Goal: Find specific page/section: Find specific page/section

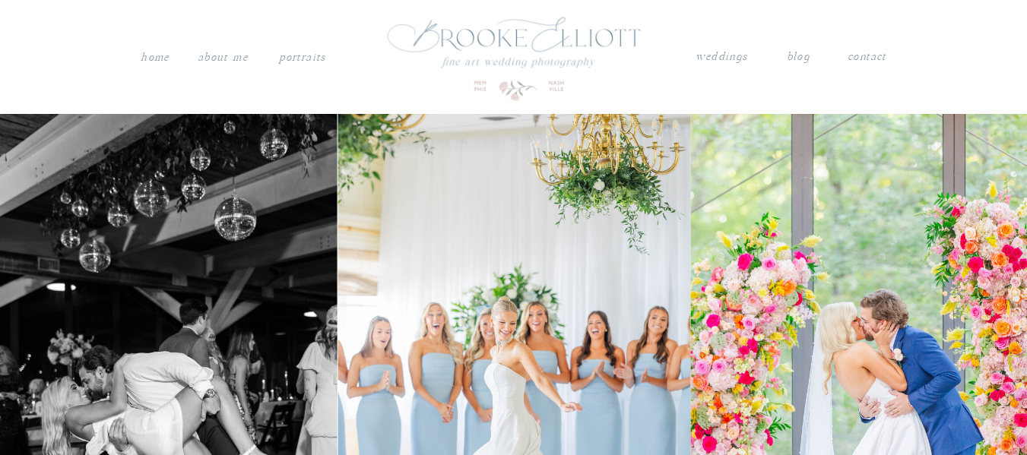
click at [872, 55] on nav "contact" at bounding box center [867, 54] width 40 height 15
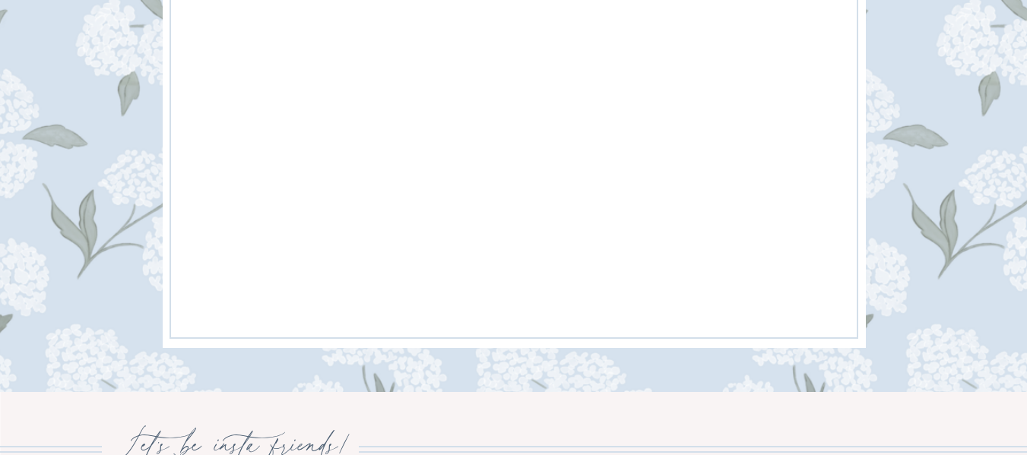
scroll to position [1748, 0]
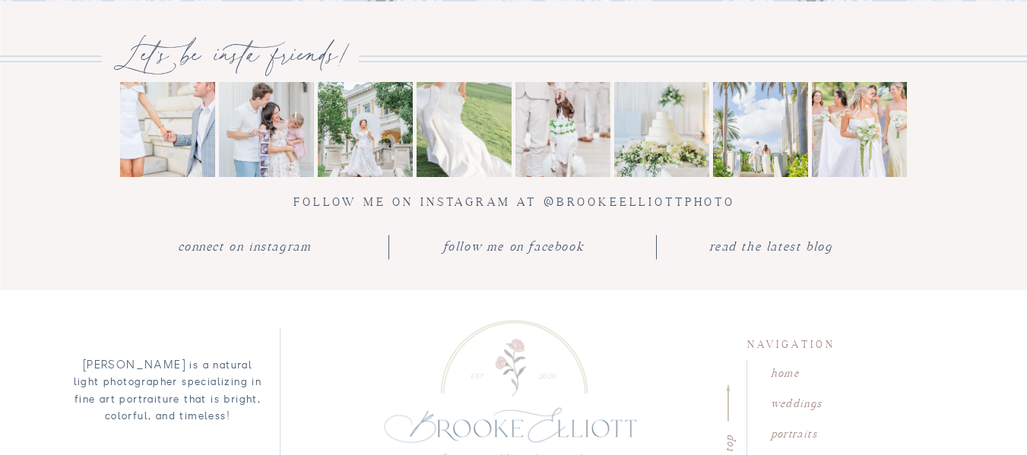
click at [498, 246] on nav "follow me on facebook" at bounding box center [513, 247] width 141 height 23
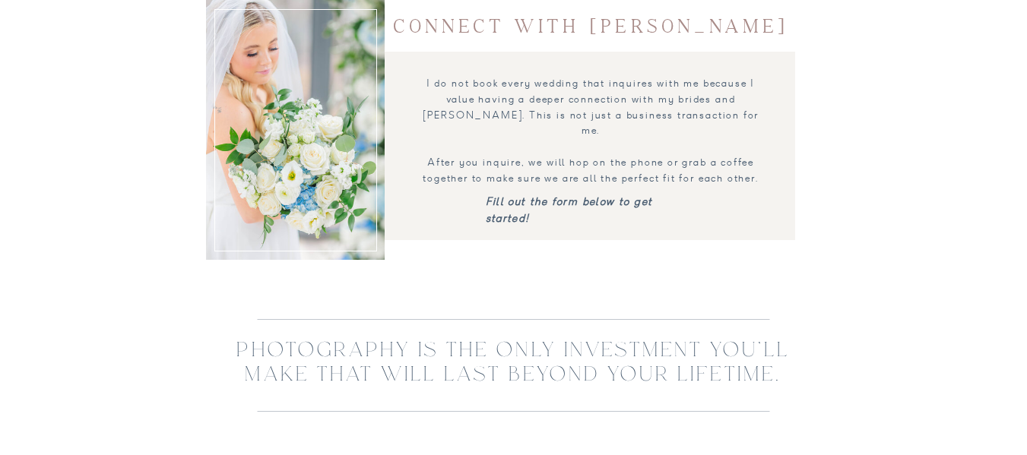
scroll to position [0, 0]
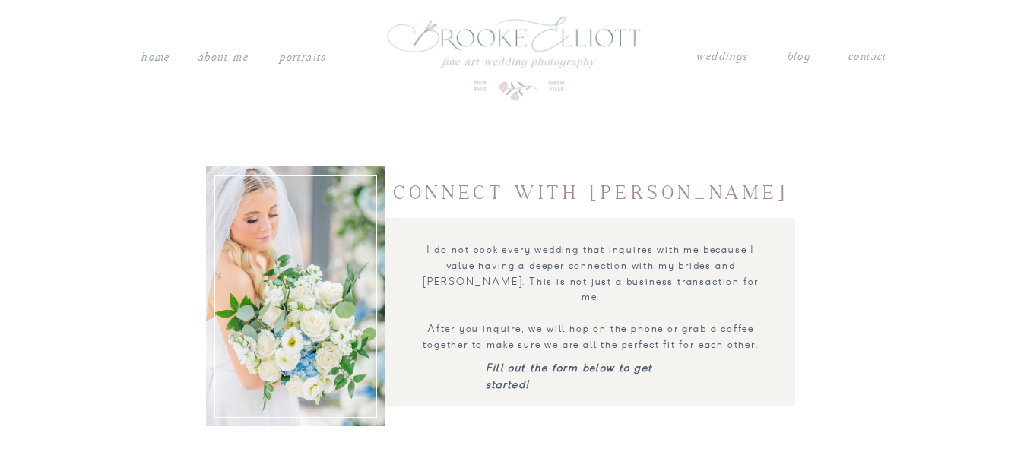
click at [720, 57] on nav "weddings" at bounding box center [721, 57] width 53 height 20
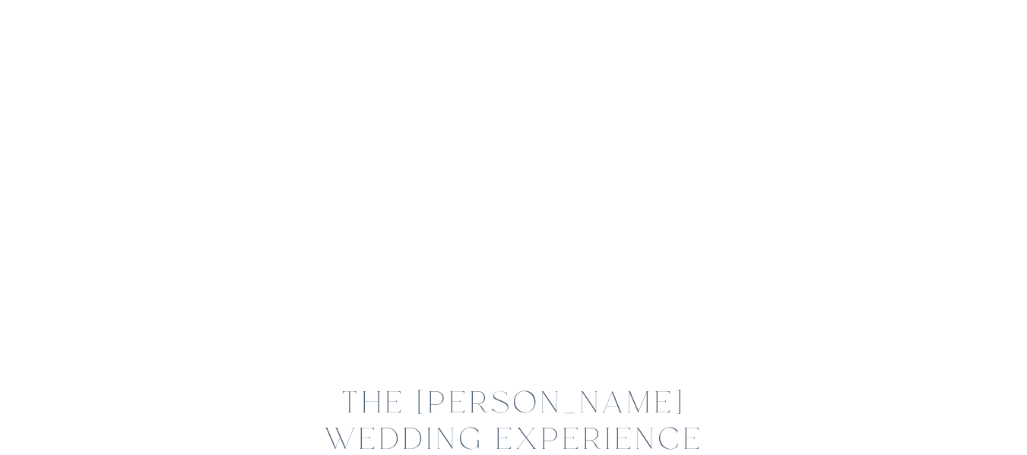
scroll to position [152, 0]
